Goal: Task Accomplishment & Management: Complete application form

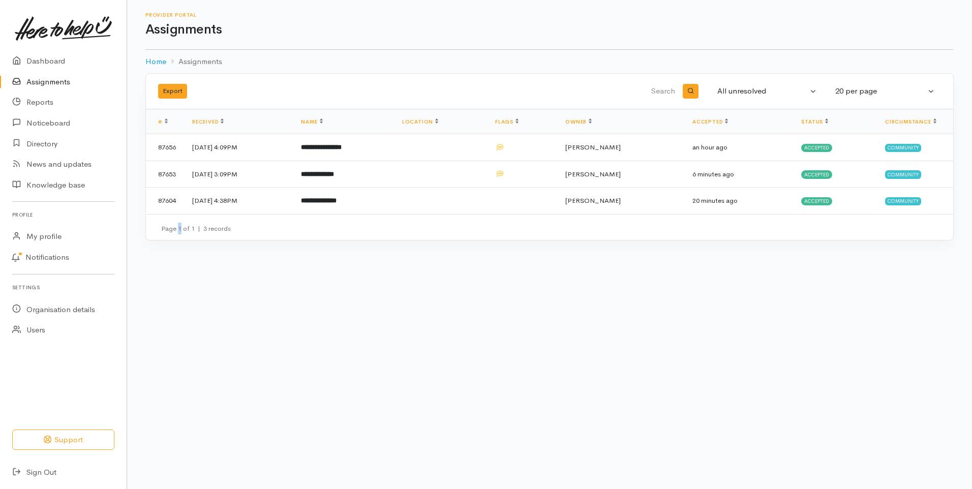
click at [178, 241] on div "Export All unresolved Pending Accepted Completed Declined All All unresolved 10…" at bounding box center [549, 162] width 845 height 179
click at [178, 240] on div "Export All unresolved Pending Accepted Completed Declined All All unresolved 10…" at bounding box center [549, 162] width 845 height 179
click at [178, 229] on small "Page 1 of 1 | 3 records" at bounding box center [196, 228] width 70 height 9
click at [342, 150] on b "**********" at bounding box center [321, 147] width 41 height 7
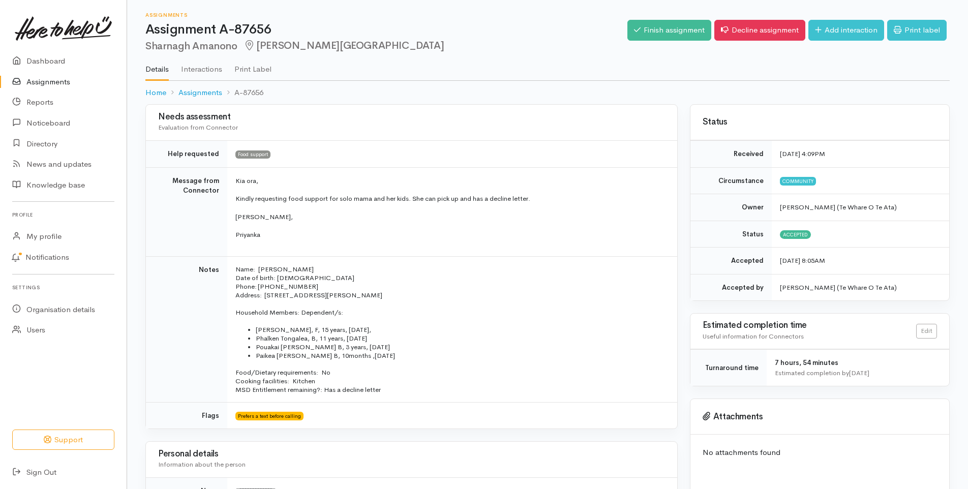
click at [55, 81] on link "Assignments" at bounding box center [63, 82] width 127 height 21
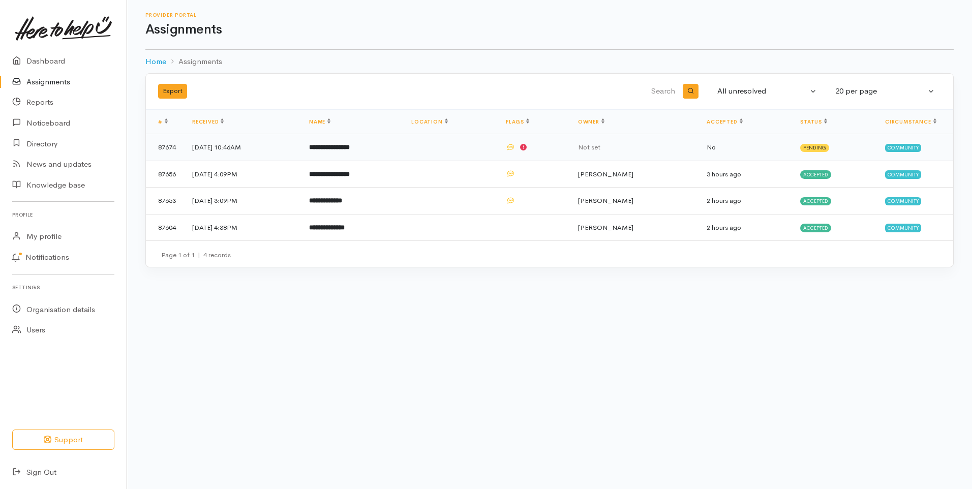
click at [350, 147] on b "**********" at bounding box center [329, 147] width 41 height 7
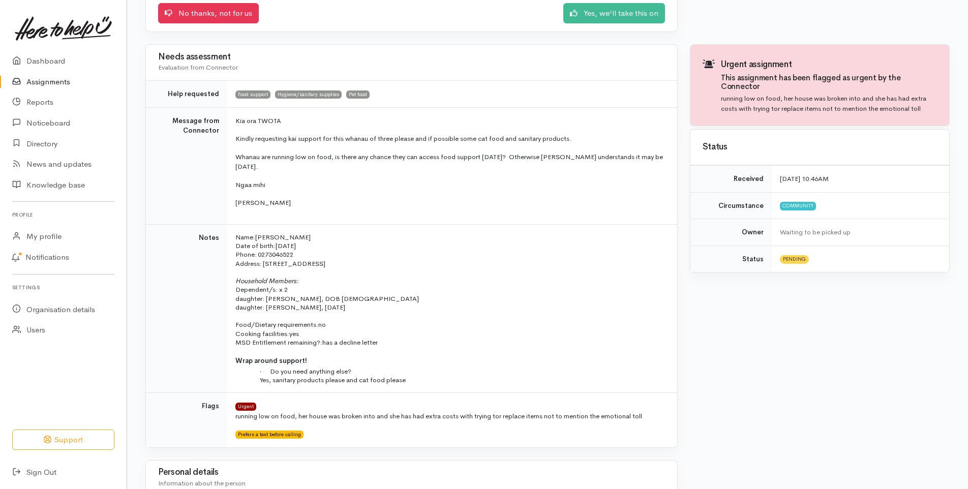
scroll to position [163, 0]
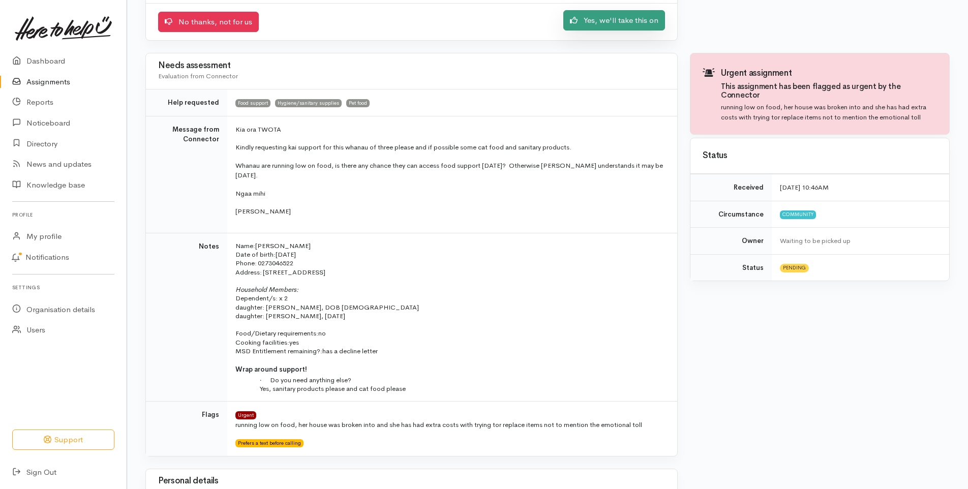
click at [619, 17] on link "Yes, we'll take this on" at bounding box center [614, 20] width 102 height 21
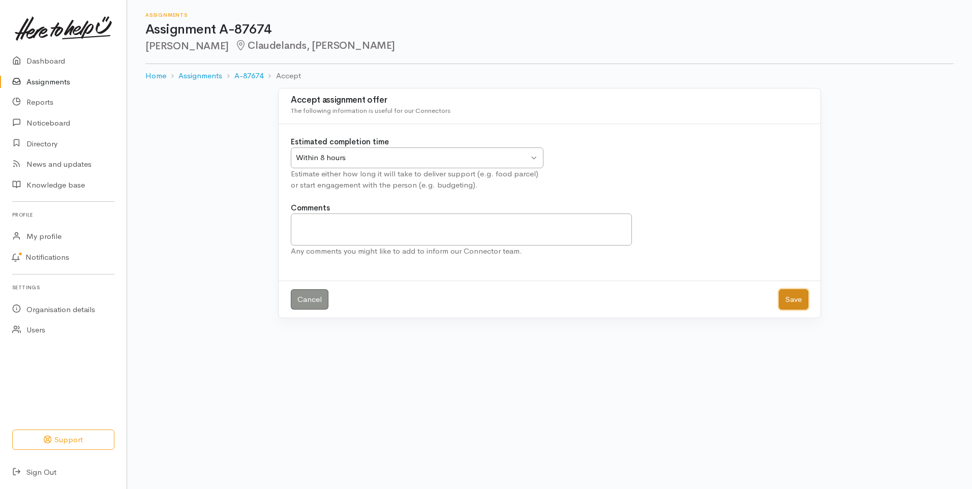
click at [797, 299] on button "Save" at bounding box center [793, 299] width 29 height 21
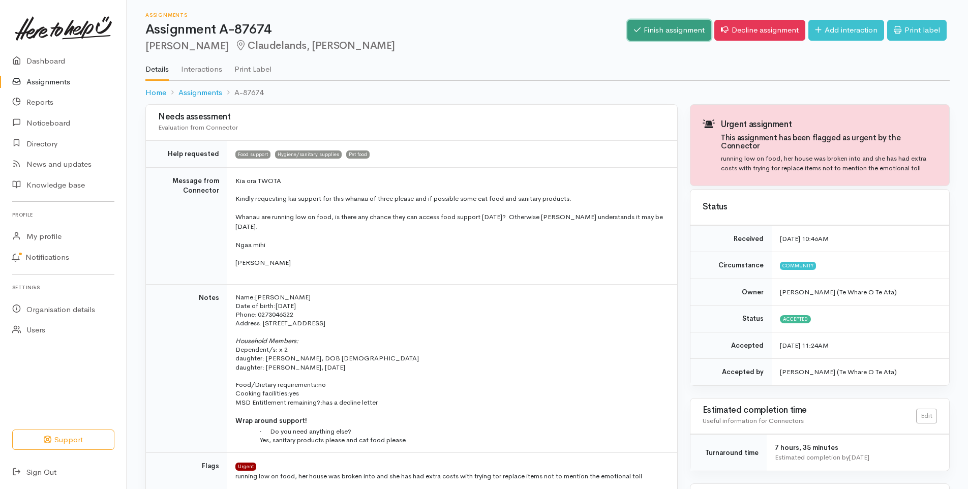
click at [654, 26] on link "Finish assignment" at bounding box center [669, 30] width 84 height 21
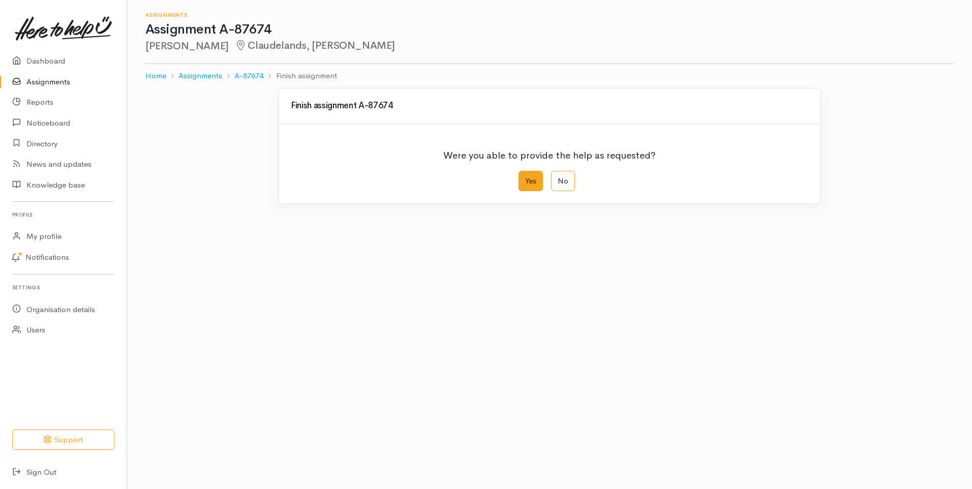
click at [531, 178] on label "Yes" at bounding box center [530, 181] width 24 height 21
click at [525, 177] on input "Yes" at bounding box center [521, 174] width 7 height 7
radio input "true"
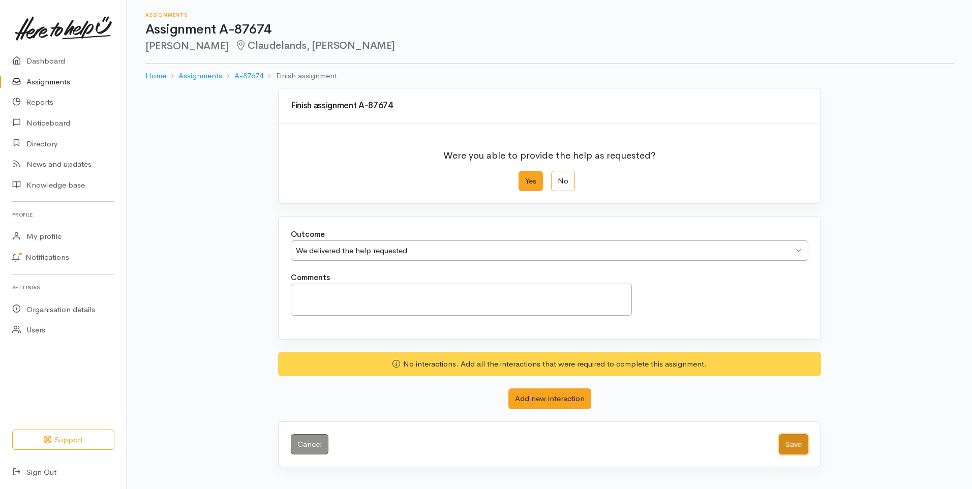
click at [796, 442] on button "Save" at bounding box center [793, 444] width 29 height 21
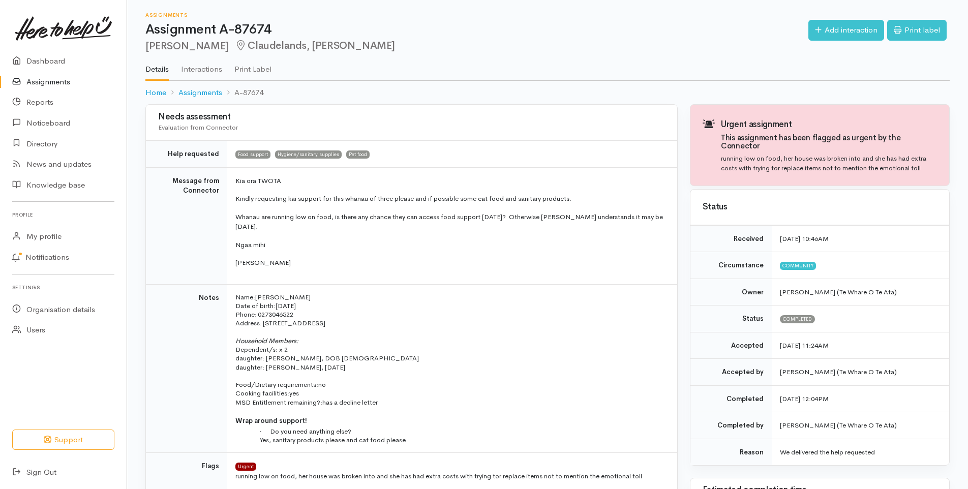
click at [59, 83] on link "Assignments" at bounding box center [63, 82] width 127 height 21
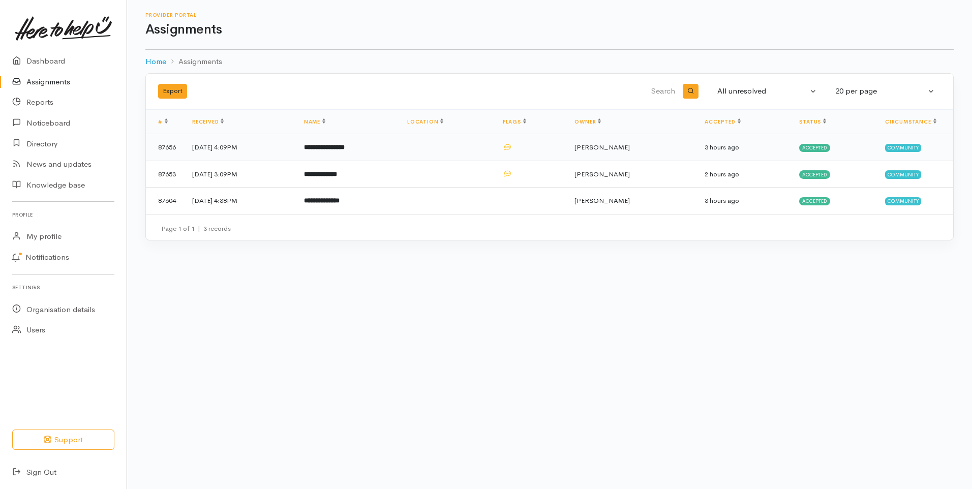
click at [345, 144] on b "**********" at bounding box center [324, 147] width 41 height 7
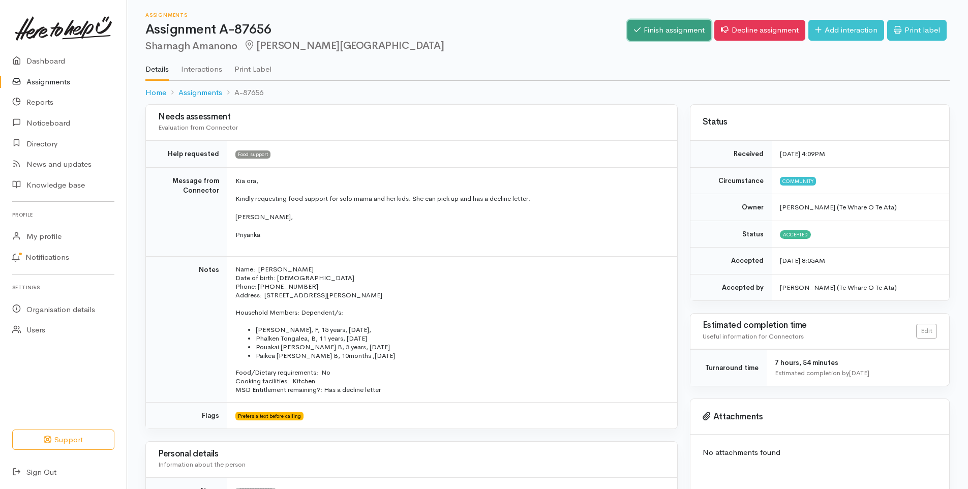
click at [657, 31] on link "Finish assignment" at bounding box center [669, 30] width 84 height 21
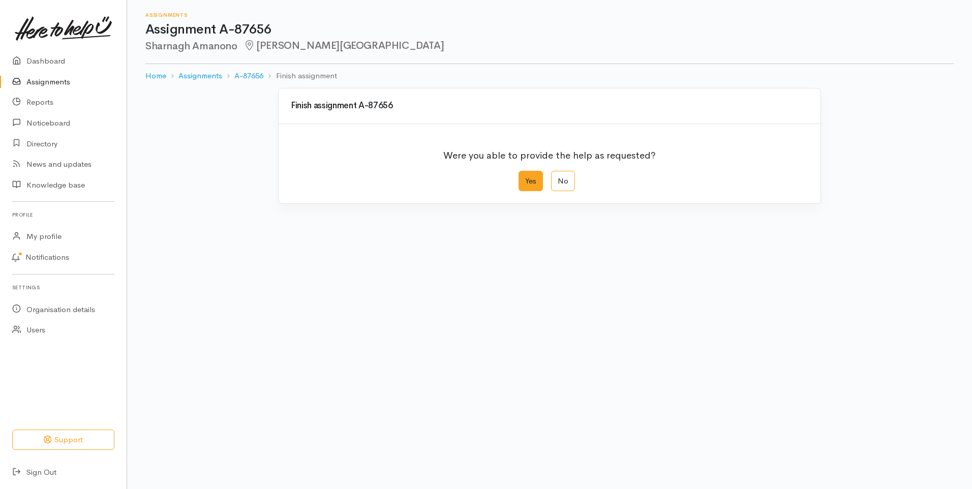
click at [530, 177] on label "Yes" at bounding box center [530, 181] width 24 height 21
click at [525, 177] on input "Yes" at bounding box center [521, 174] width 7 height 7
radio input "true"
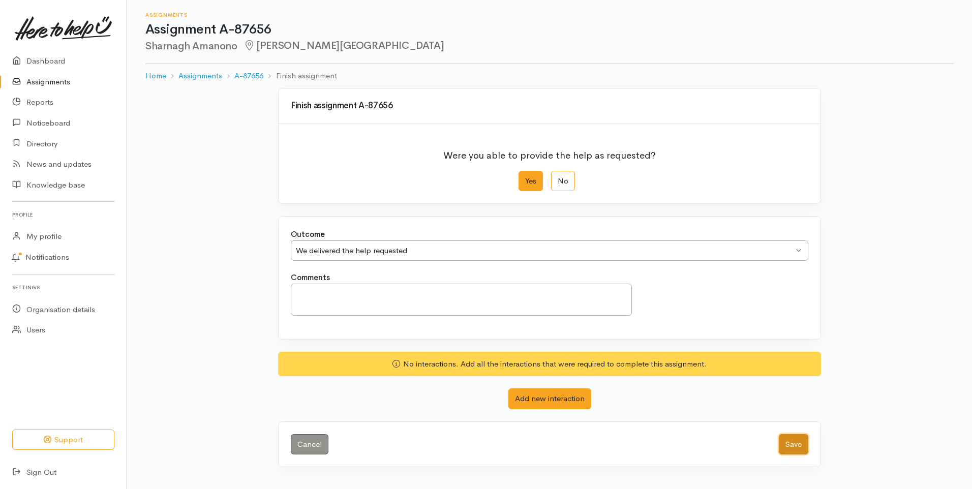
click at [793, 441] on button "Save" at bounding box center [793, 444] width 29 height 21
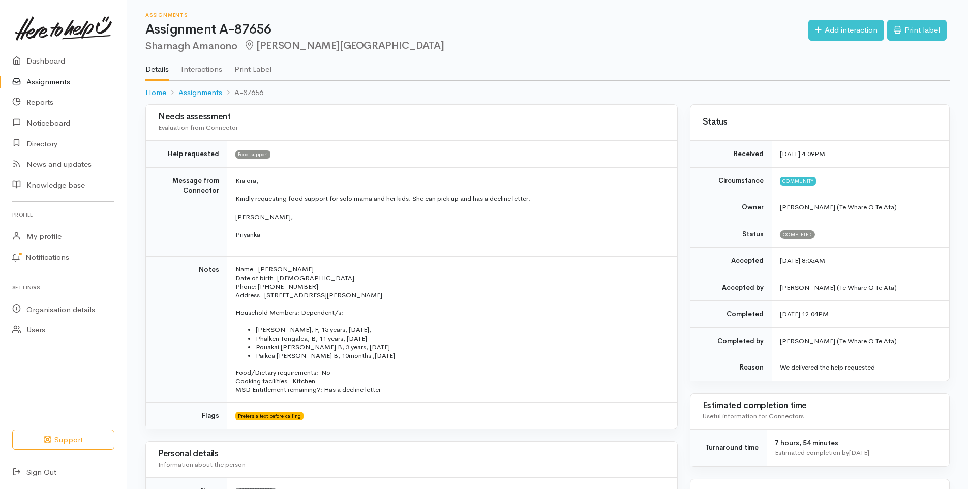
click at [58, 82] on link "Assignments" at bounding box center [63, 82] width 127 height 21
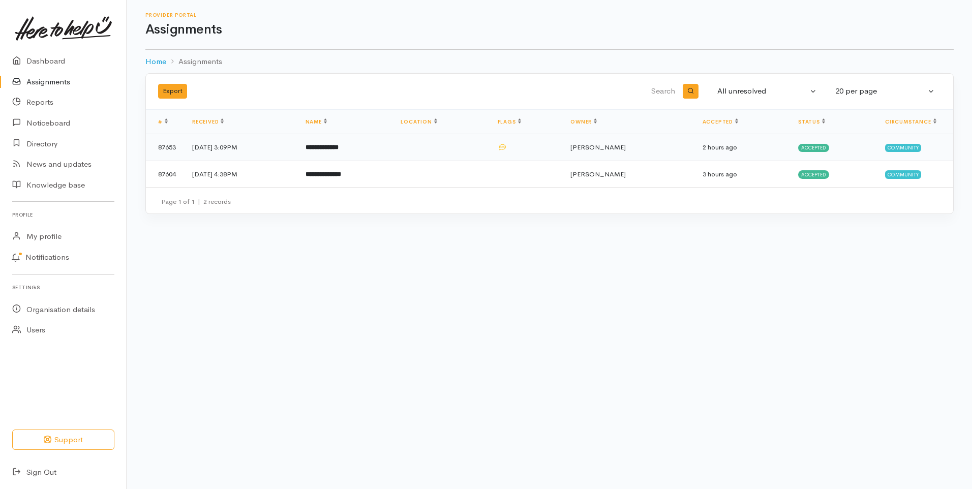
click at [339, 145] on b "**********" at bounding box center [321, 147] width 33 height 7
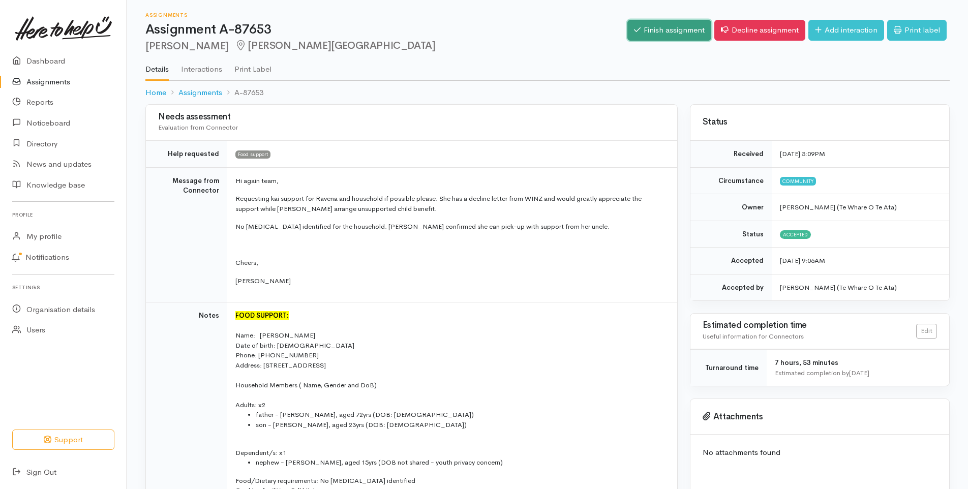
click at [677, 26] on link "Finish assignment" at bounding box center [669, 30] width 84 height 21
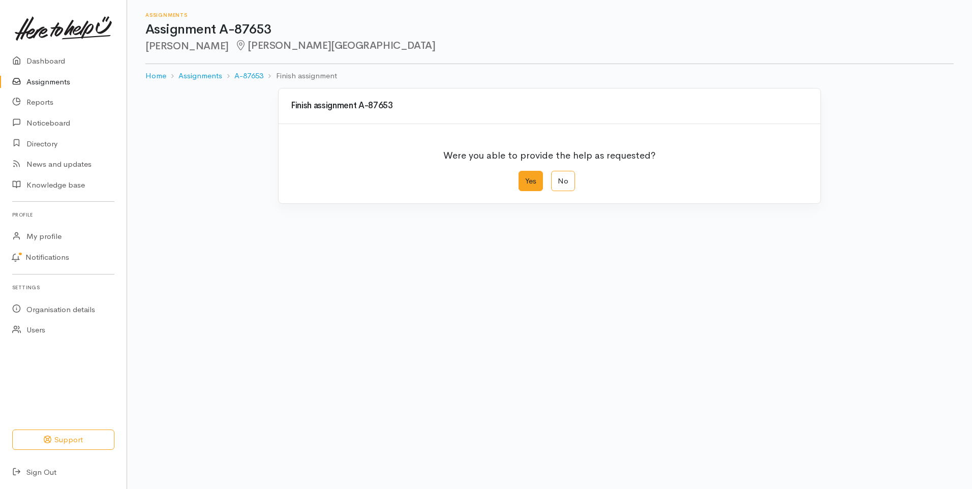
click at [532, 182] on label "Yes" at bounding box center [530, 181] width 24 height 21
click at [525, 177] on input "Yes" at bounding box center [521, 174] width 7 height 7
radio input "true"
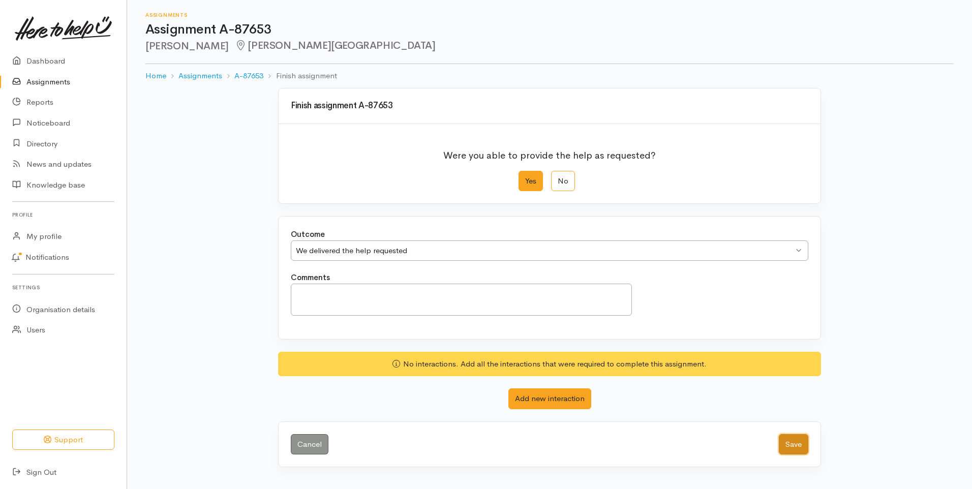
click at [796, 443] on button "Save" at bounding box center [793, 444] width 29 height 21
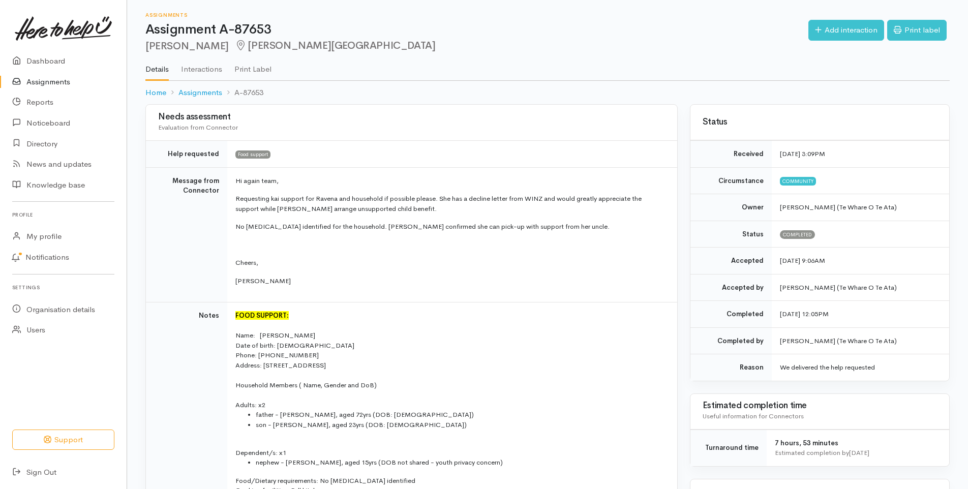
click at [52, 80] on link "Assignments" at bounding box center [63, 82] width 127 height 21
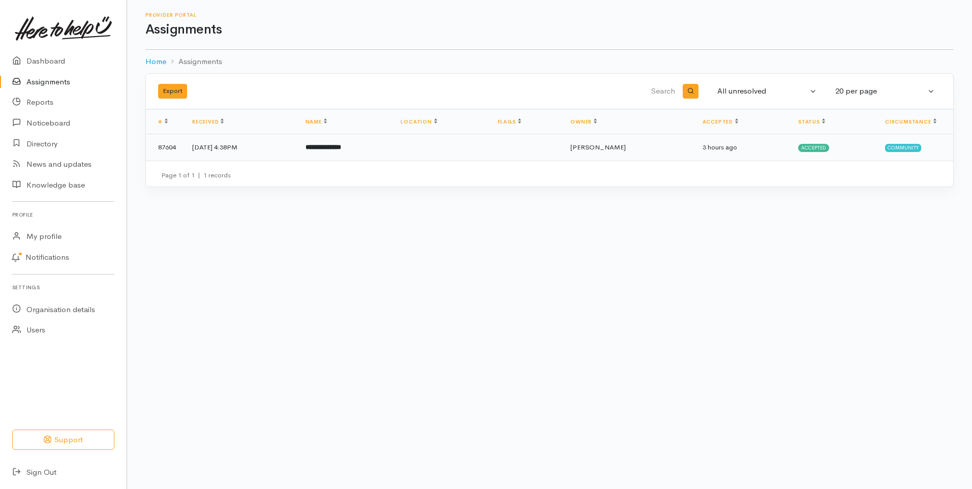
click at [625, 146] on span "[PERSON_NAME]" at bounding box center [597, 147] width 55 height 9
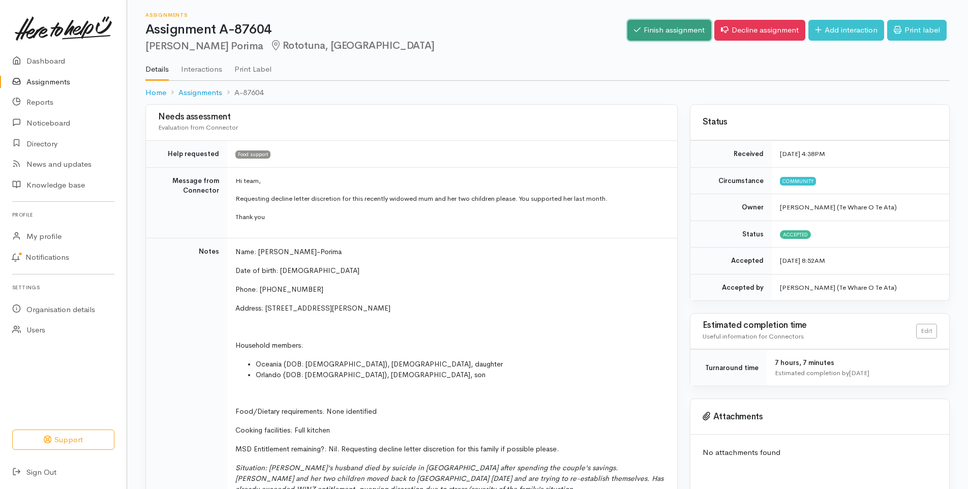
click at [660, 29] on link "Finish assignment" at bounding box center [669, 30] width 84 height 21
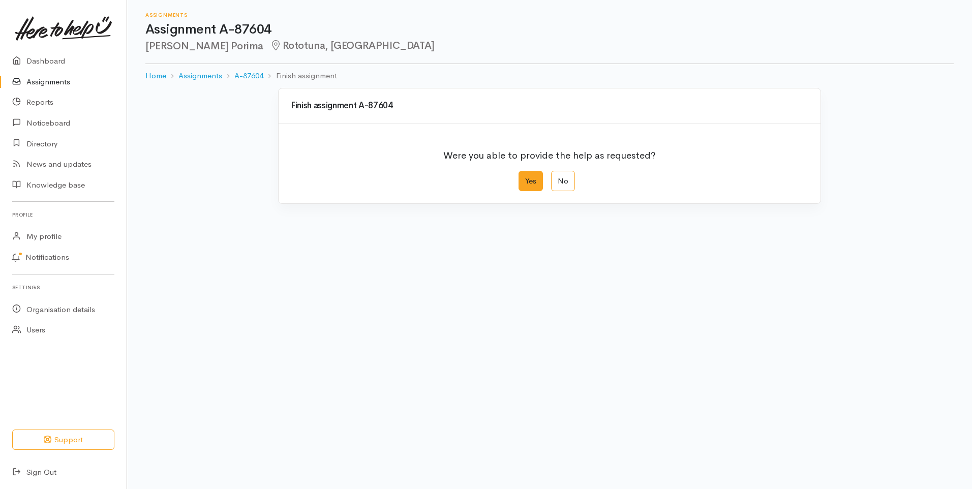
click at [533, 178] on label "Yes" at bounding box center [530, 181] width 24 height 21
click at [525, 177] on input "Yes" at bounding box center [521, 174] width 7 height 7
radio input "true"
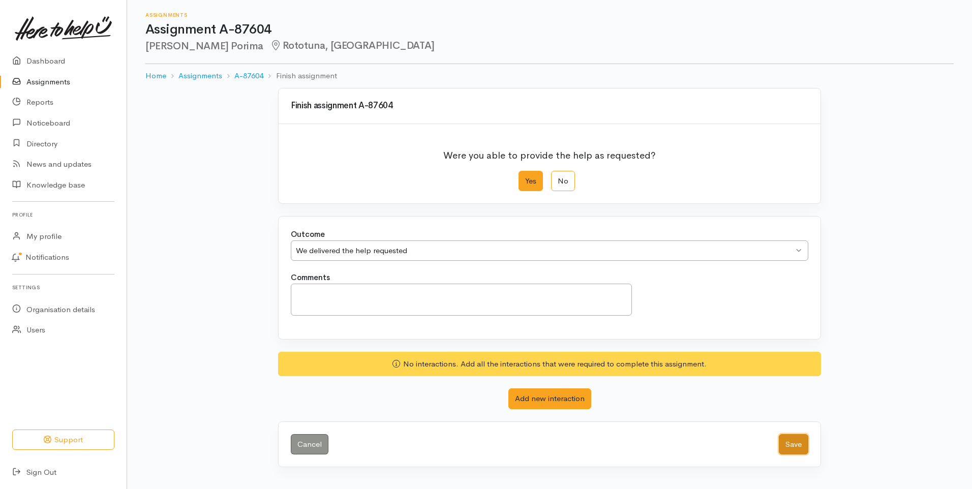
click at [790, 448] on button "Save" at bounding box center [793, 444] width 29 height 21
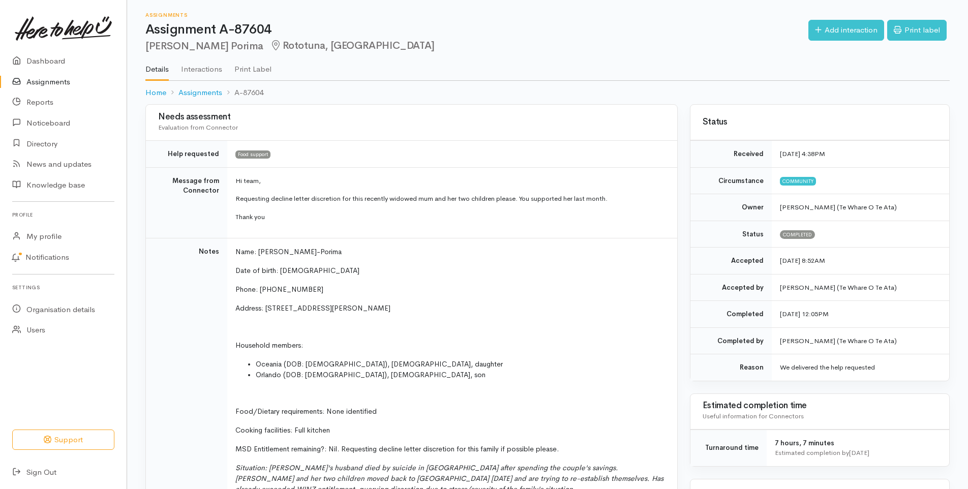
click at [40, 81] on link "Assignments" at bounding box center [63, 82] width 127 height 21
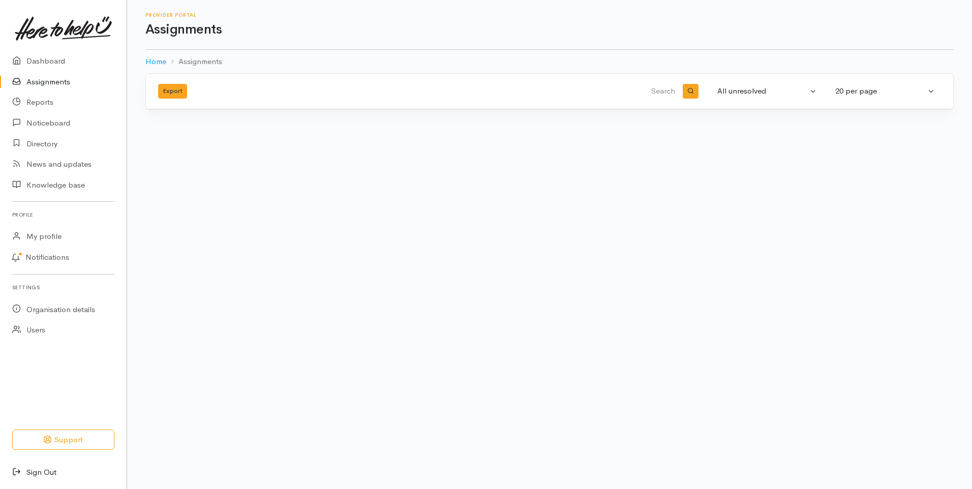
click at [49, 470] on link "Sign Out" at bounding box center [63, 472] width 127 height 21
